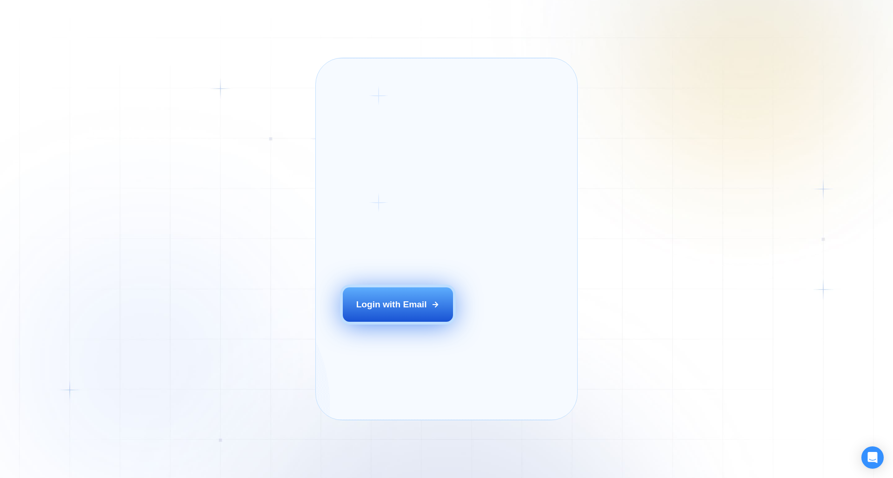
click at [396, 311] on div "Login with Email" at bounding box center [391, 304] width 71 height 12
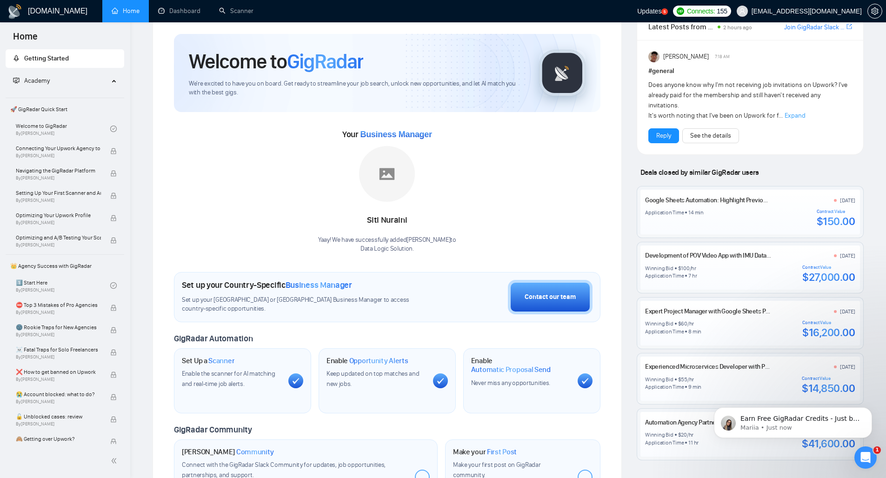
scroll to position [24, 0]
click at [868, 453] on icon "Open Intercom Messenger" at bounding box center [865, 457] width 15 height 15
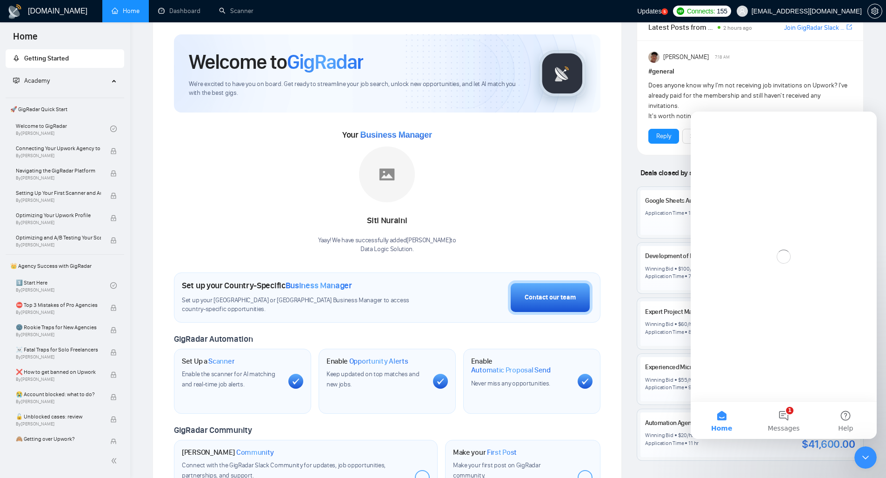
scroll to position [0, 0]
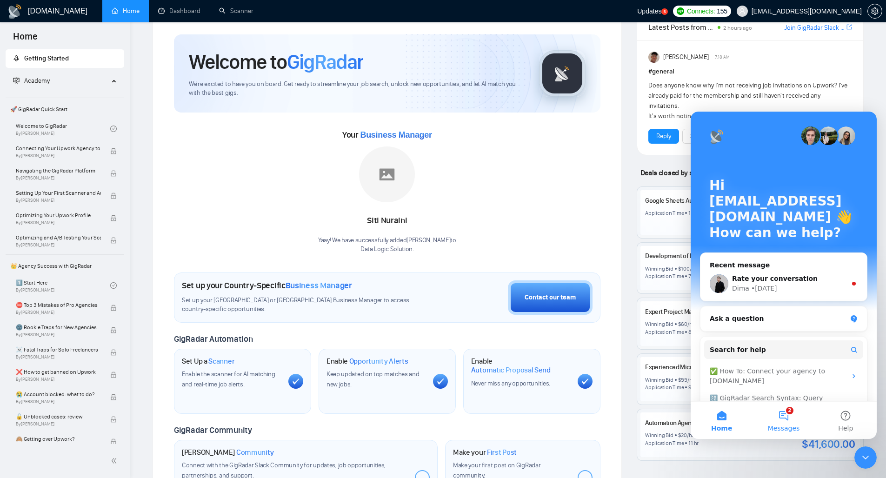
click at [785, 414] on button "2 Messages" at bounding box center [783, 420] width 62 height 37
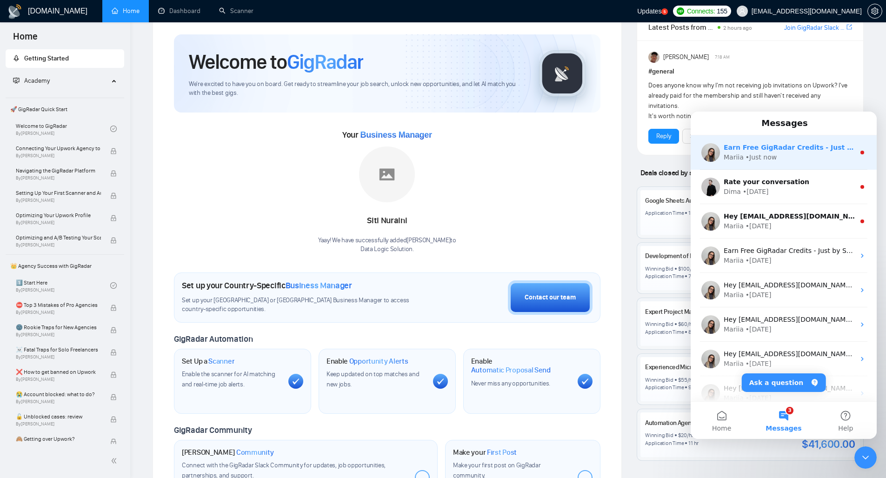
click at [814, 157] on div "Mariia • Just now" at bounding box center [788, 157] width 131 height 10
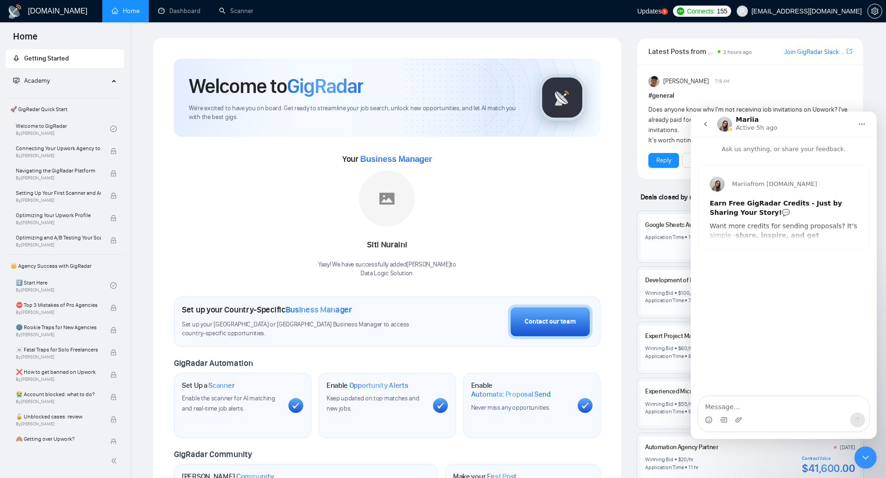
click at [868, 464] on div "Close Intercom Messenger" at bounding box center [865, 457] width 22 height 22
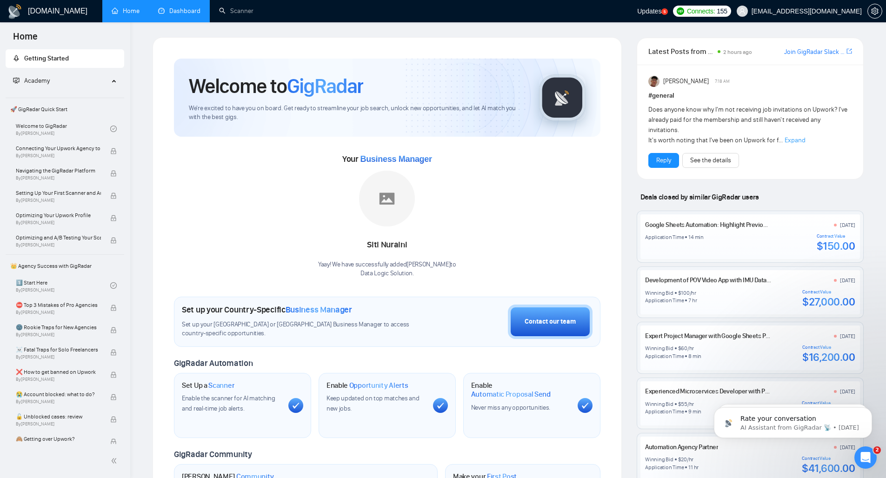
click at [188, 15] on link "Dashboard" at bounding box center [179, 11] width 42 height 8
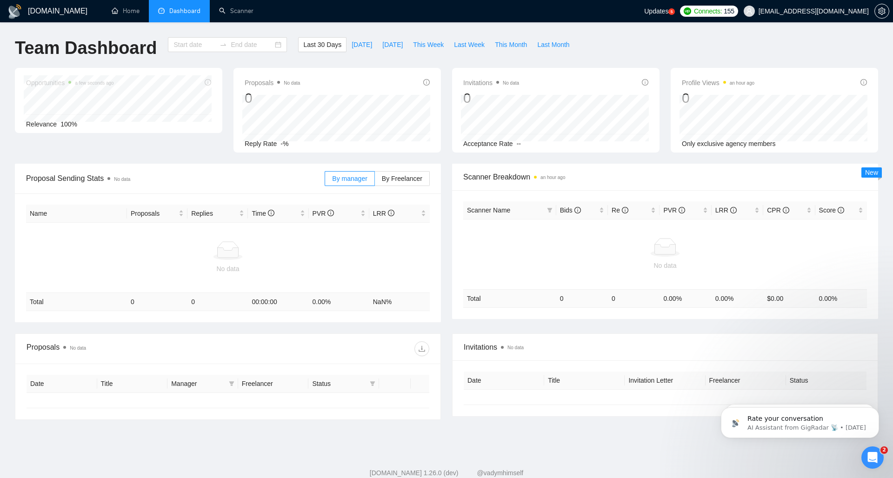
type input "2025-07-11"
type input "2025-08-10"
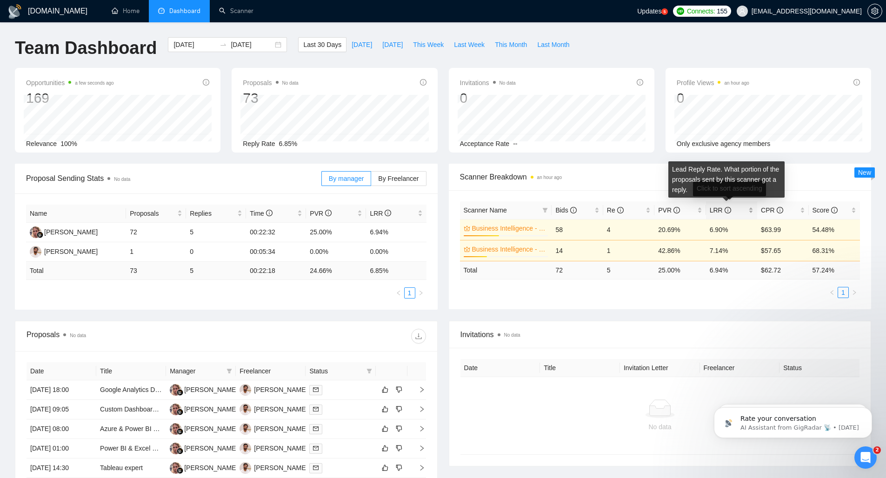
click at [728, 210] on icon "info-circle" at bounding box center [727, 210] width 7 height 7
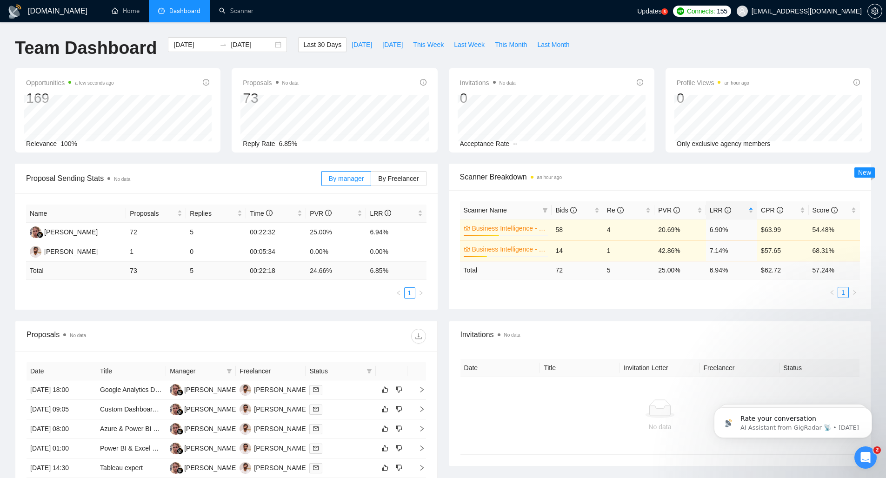
click at [769, 310] on div "Proposal Sending Stats No data By manager By Freelancer Name Proposals Replies …" at bounding box center [442, 242] width 867 height 157
click at [867, 455] on icon "Open Intercom Messenger" at bounding box center [865, 457] width 15 height 15
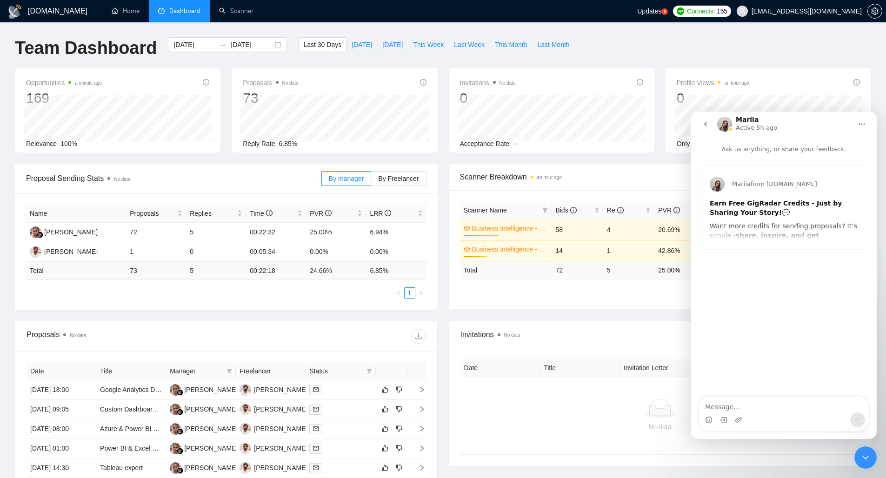
click at [707, 123] on icon "go back" at bounding box center [705, 123] width 7 height 7
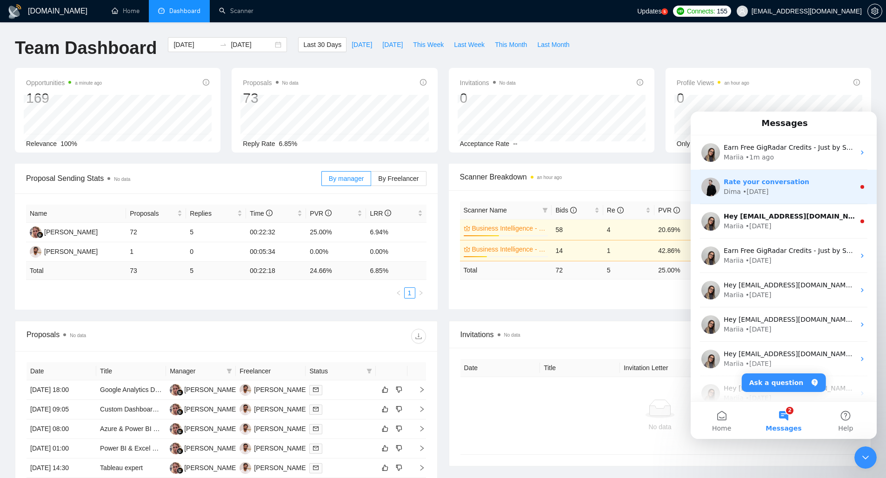
click at [813, 182] on div "Rate your conversation" at bounding box center [788, 182] width 131 height 10
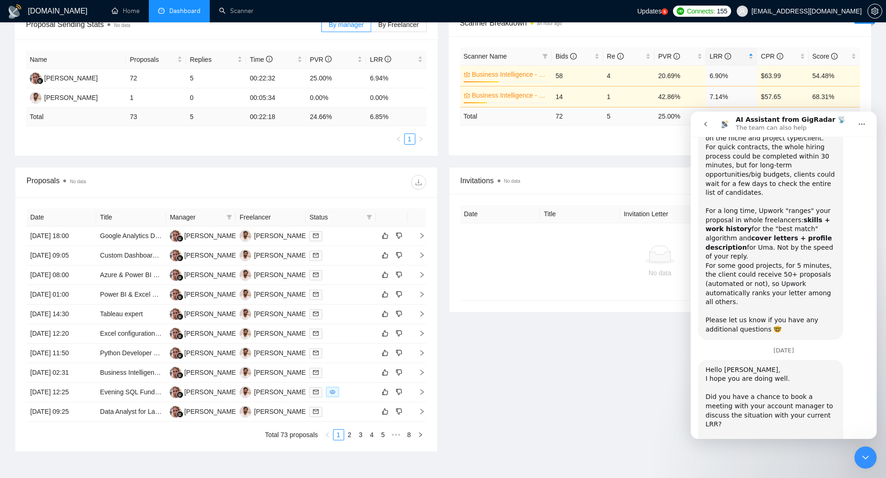
scroll to position [3925, 0]
click at [708, 126] on icon "go back" at bounding box center [705, 123] width 7 height 7
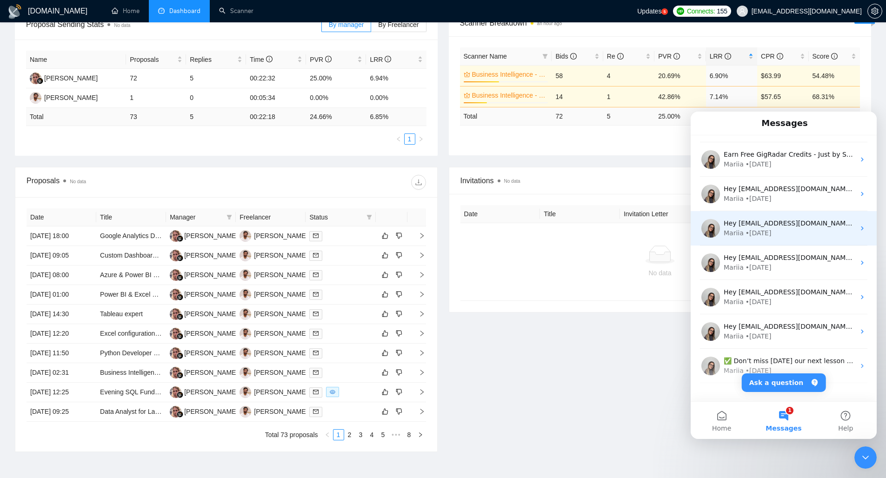
scroll to position [115, 0]
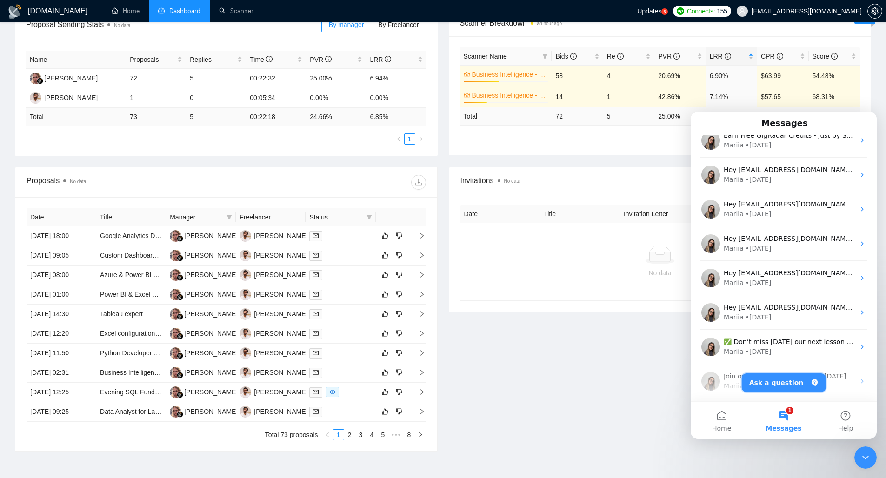
click at [791, 382] on button "Ask a question" at bounding box center [784, 382] width 84 height 19
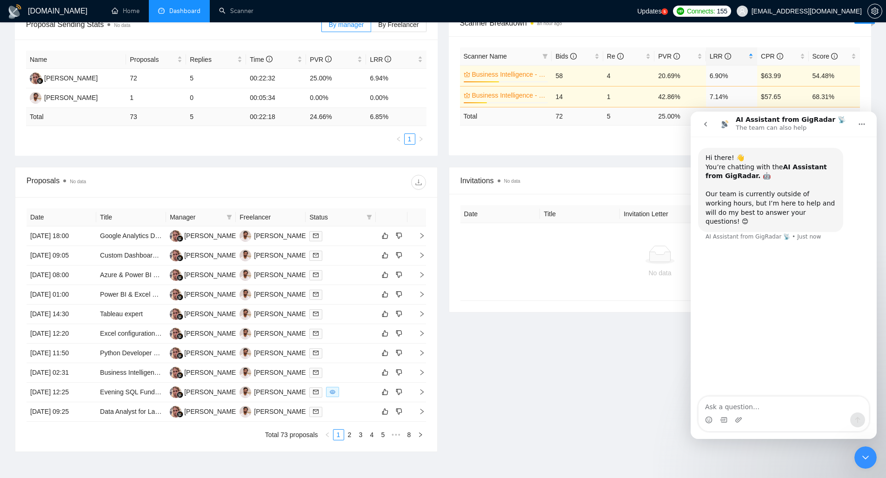
click at [762, 409] on textarea "Ask a question…" at bounding box center [783, 405] width 170 height 16
type textarea "C"
type textarea "I"
click at [755, 407] on textarea "Avg proposal reply time is above 22 min" at bounding box center [783, 399] width 170 height 25
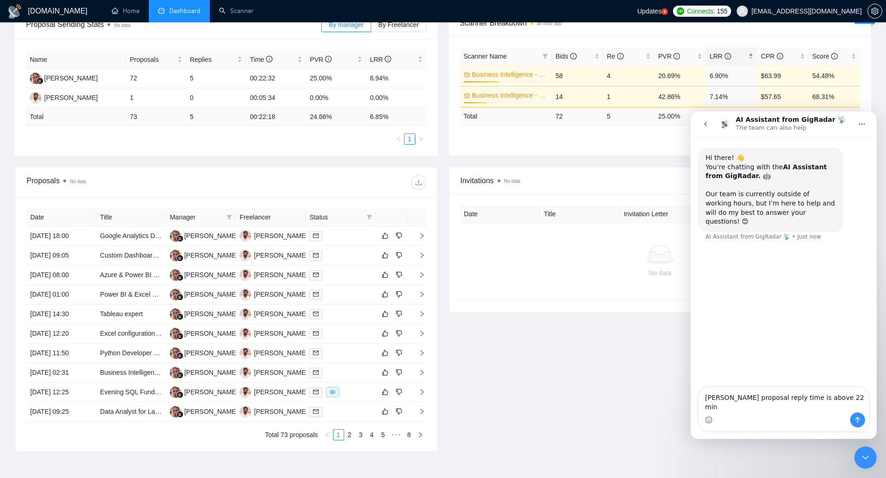
click at [755, 407] on textarea "Avg proposal reply time is above 22 min" at bounding box center [783, 399] width 170 height 25
click at [718, 408] on textarea "Avg proposal reply time is above 22 min" at bounding box center [783, 399] width 170 height 25
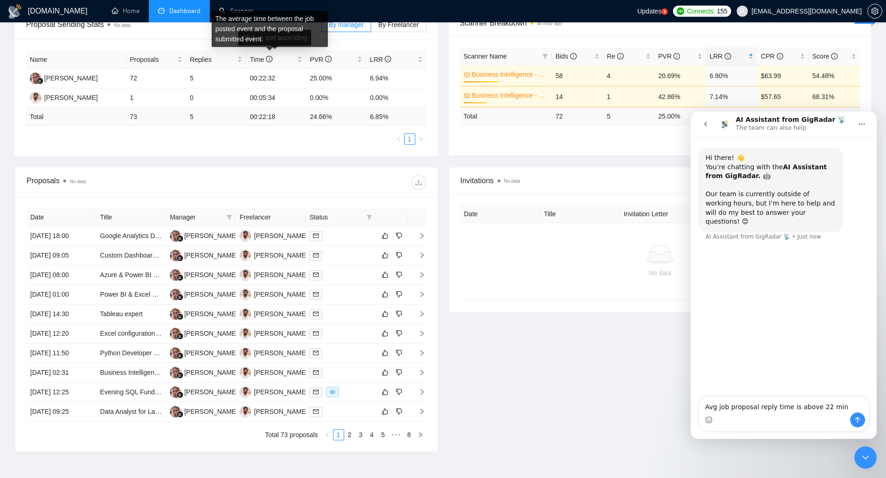
type textarea "Avg job proposal reply time is above 22 min"
drag, startPoint x: 267, startPoint y: 39, endPoint x: 214, endPoint y: 20, distance: 56.2
click at [214, 20] on div "The average time between the job posted event and the proposal submitted event." at bounding box center [270, 29] width 116 height 36
copy div "The average time between the job posted event and the proposal submitted event."
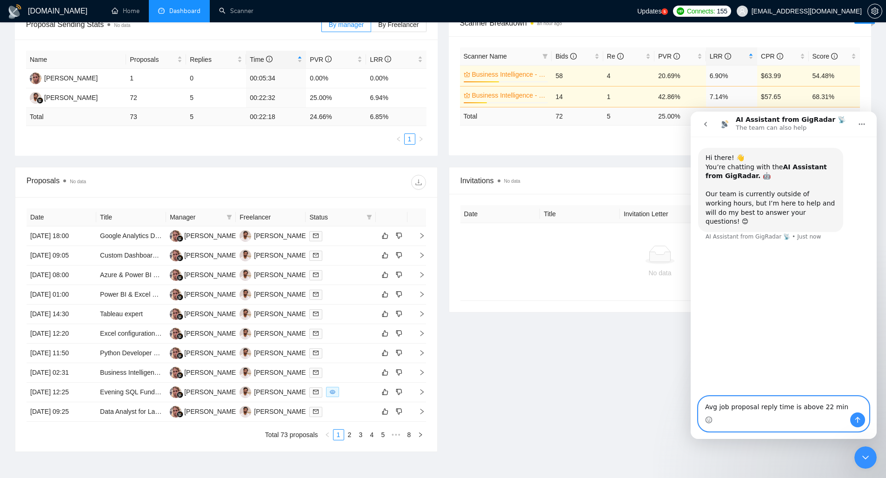
drag, startPoint x: 705, startPoint y: 407, endPoint x: 840, endPoint y: 425, distance: 135.6
click at [840, 425] on div "Avg job proposal reply time is above 22 min Avg job proposal reply time is abov…" at bounding box center [783, 414] width 170 height 34
paste textarea "The average time between the job posted event and the proposal submitted event."
type textarea "The average time between the job posted event and the proposal submitted event …"
click at [862, 423] on button "Send a message…" at bounding box center [857, 419] width 15 height 15
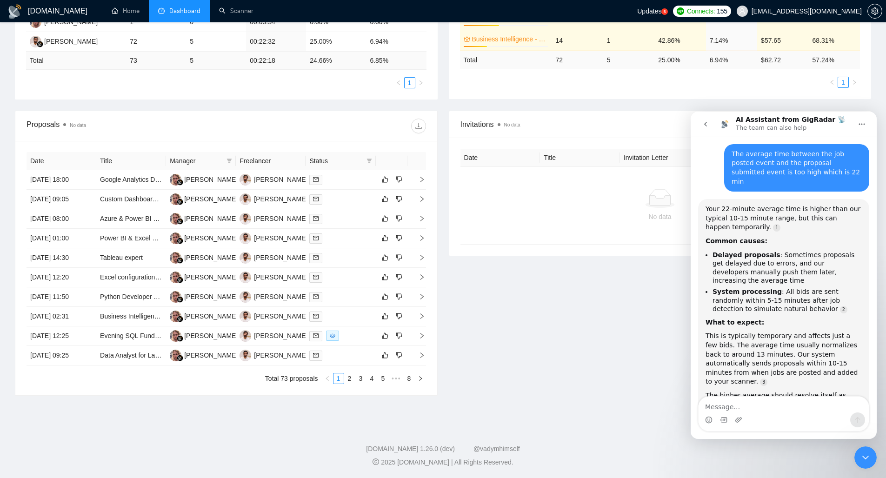
scroll to position [119, 0]
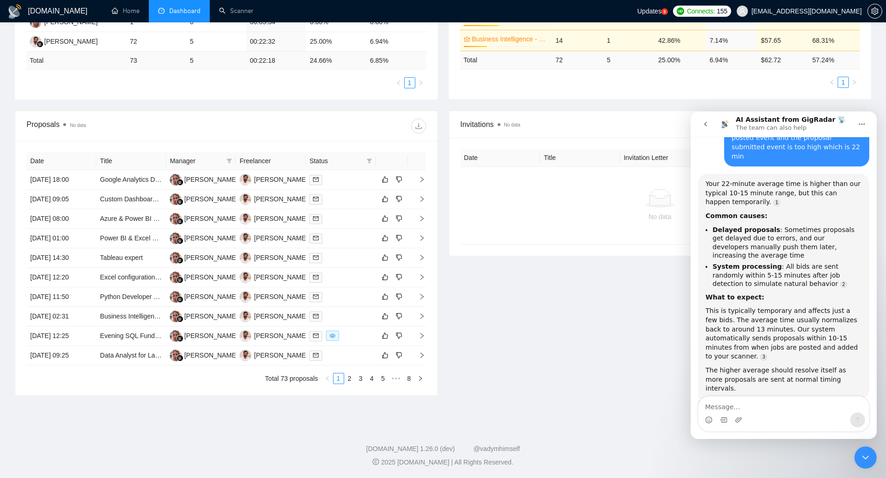
click at [769, 417] on div "Intercom messenger" at bounding box center [783, 419] width 170 height 15
click at [757, 407] on textarea "Message…" at bounding box center [783, 405] width 170 height 16
type textarea "No"
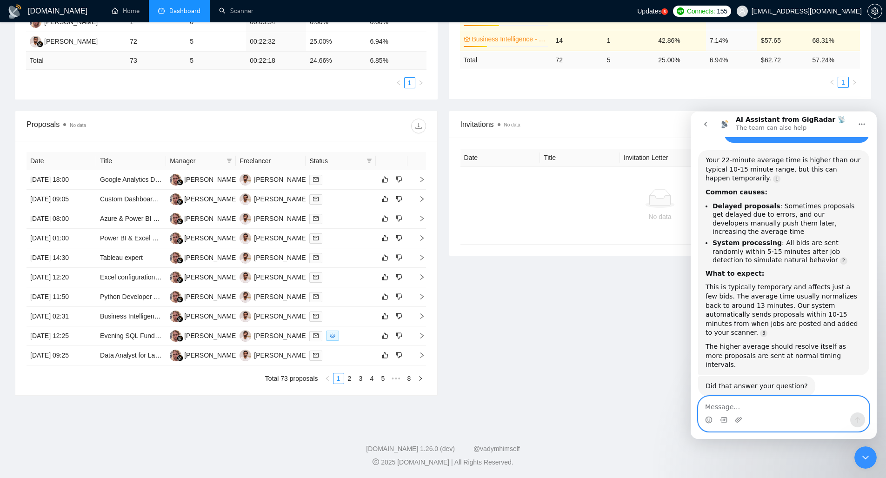
scroll to position [183, 0]
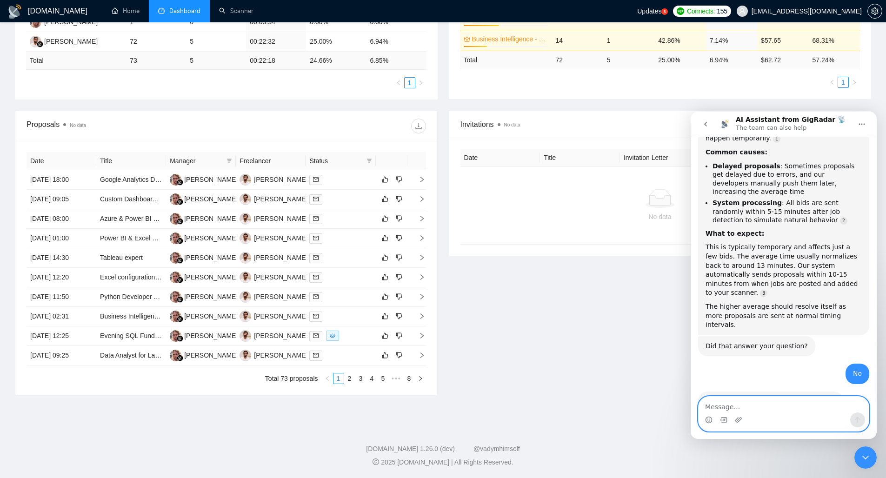
click at [743, 406] on textarea "Message…" at bounding box center [783, 405] width 170 height 16
type textarea "Talk to team"
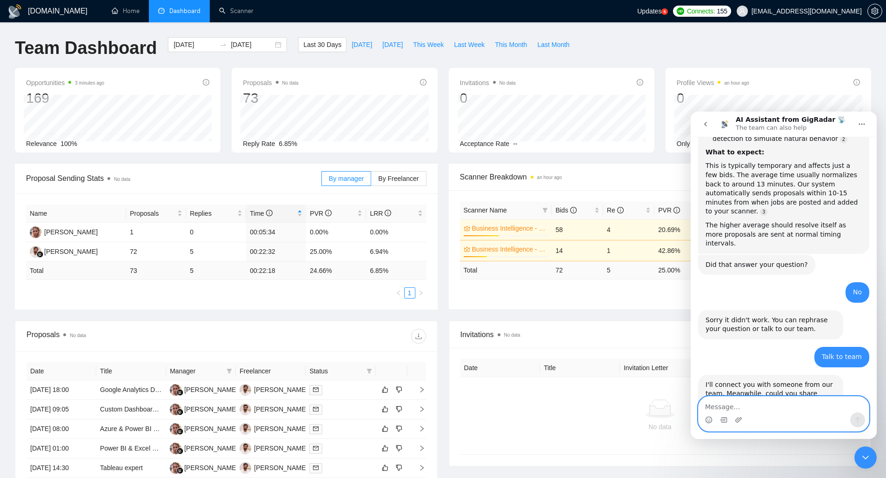
scroll to position [0, 0]
click at [179, 18] on li "Dashboard" at bounding box center [179, 11] width 61 height 22
click at [707, 120] on button "go back" at bounding box center [705, 124] width 18 height 18
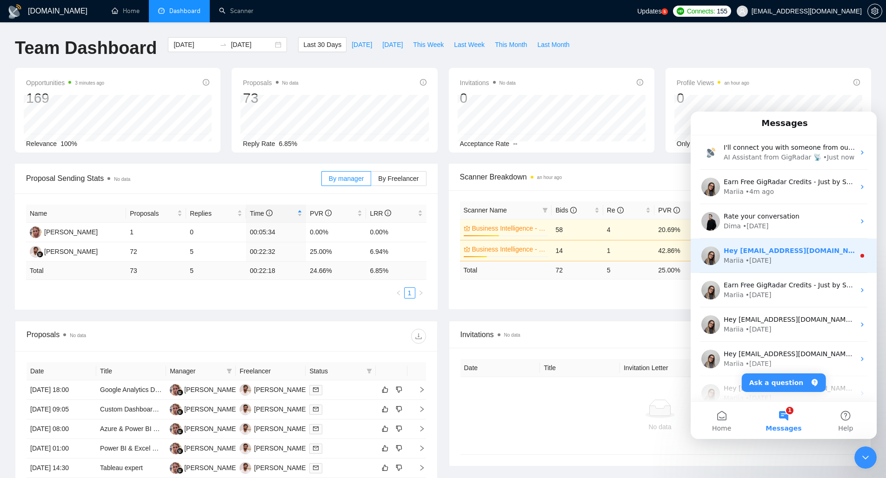
click at [763, 258] on div "• 5d ago" at bounding box center [758, 261] width 26 height 10
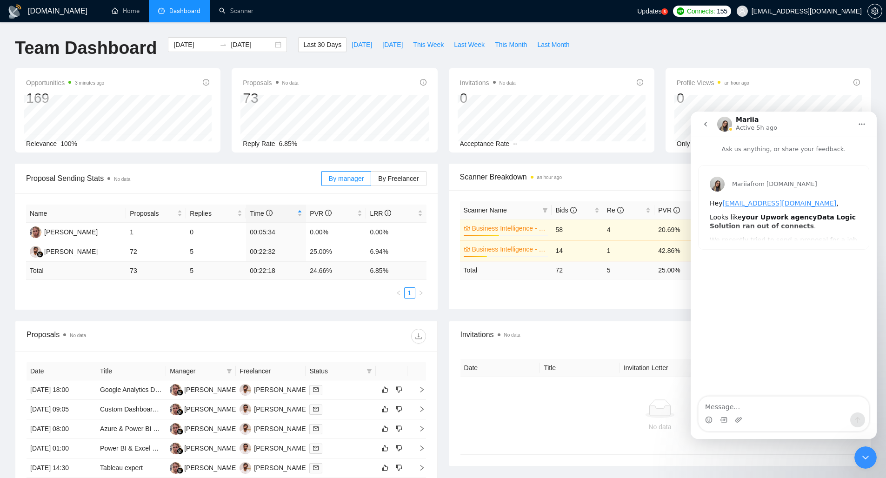
click at [704, 121] on icon "go back" at bounding box center [705, 123] width 7 height 7
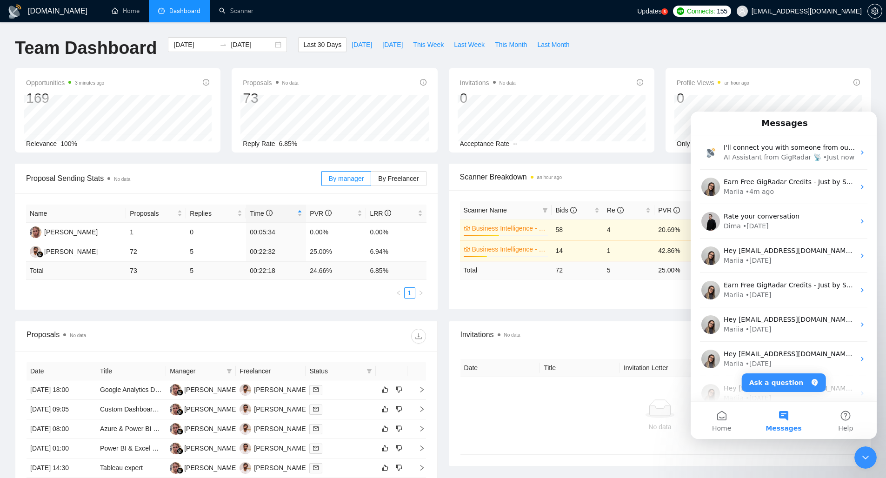
click at [862, 461] on icon "Close Intercom Messenger" at bounding box center [865, 457] width 11 height 11
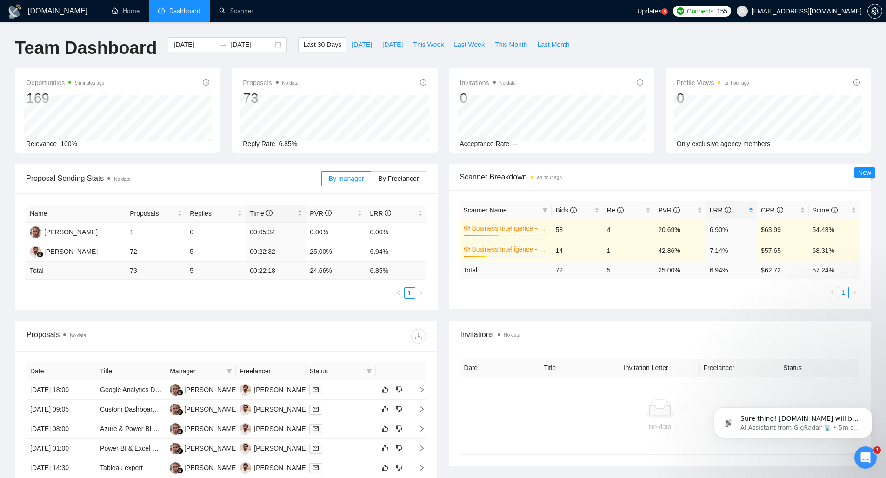
click at [869, 457] on icon "Open Intercom Messenger" at bounding box center [865, 457] width 15 height 15
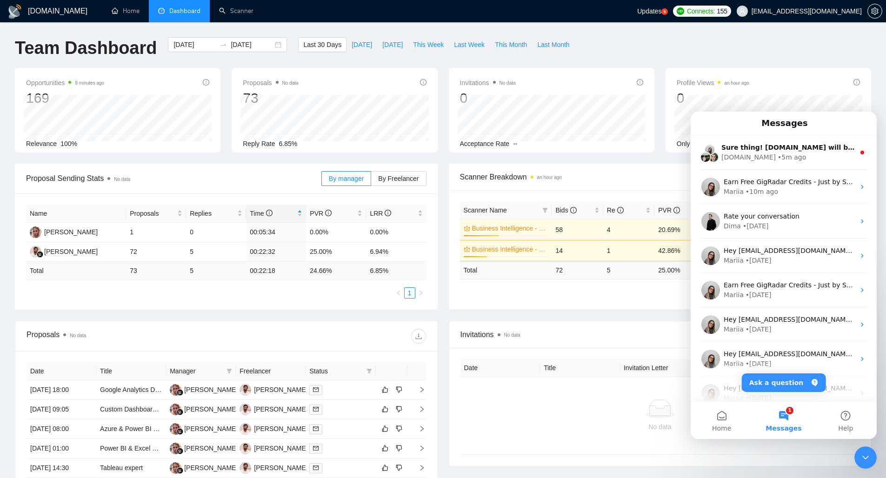
click at [866, 458] on icon "Close Intercom Messenger" at bounding box center [865, 458] width 7 height 4
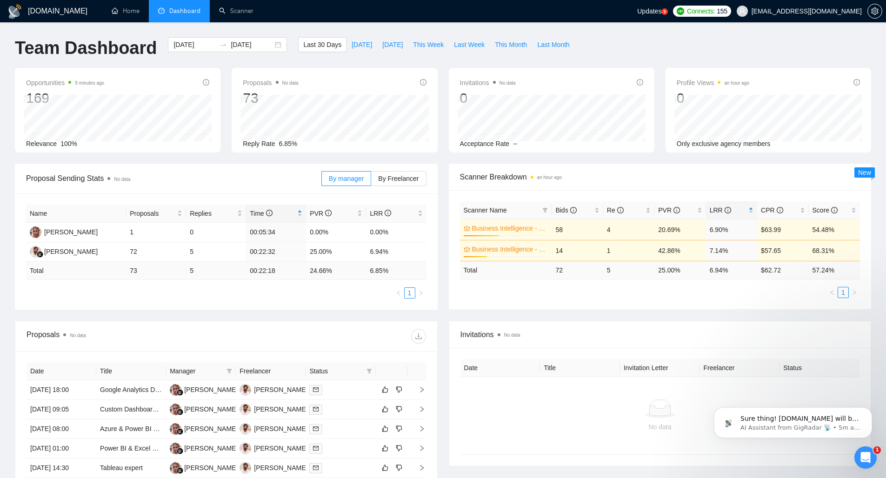
click at [866, 458] on icon "Open Intercom Messenger" at bounding box center [865, 457] width 7 height 7
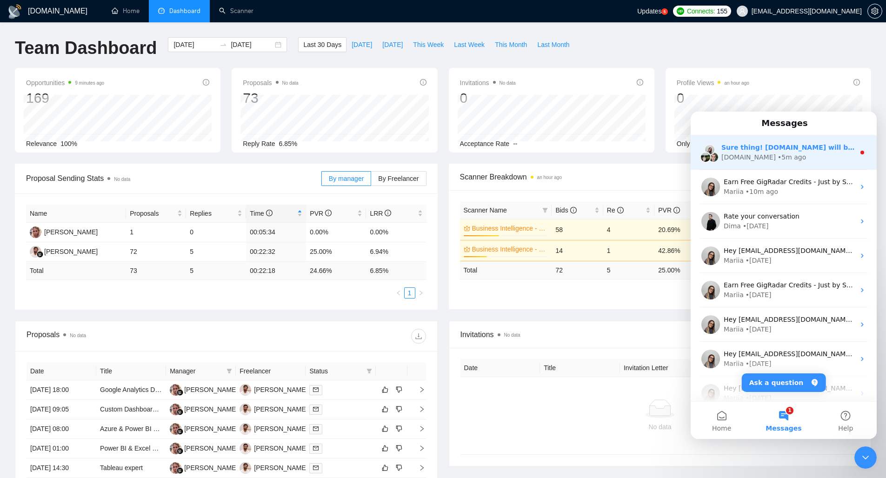
click at [791, 148] on span "Sure thing! GigRadar.io will be back tomorrow." at bounding box center [811, 147] width 180 height 7
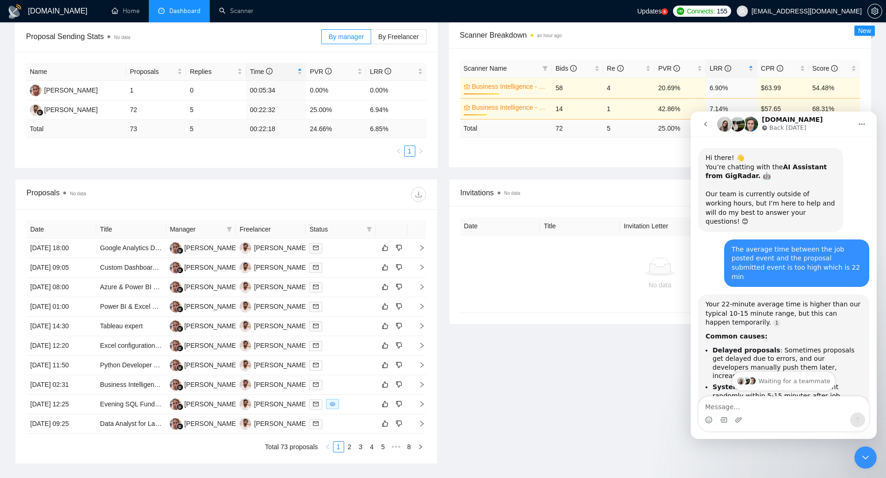
scroll to position [335, 0]
